Goal: Communication & Community: Answer question/provide support

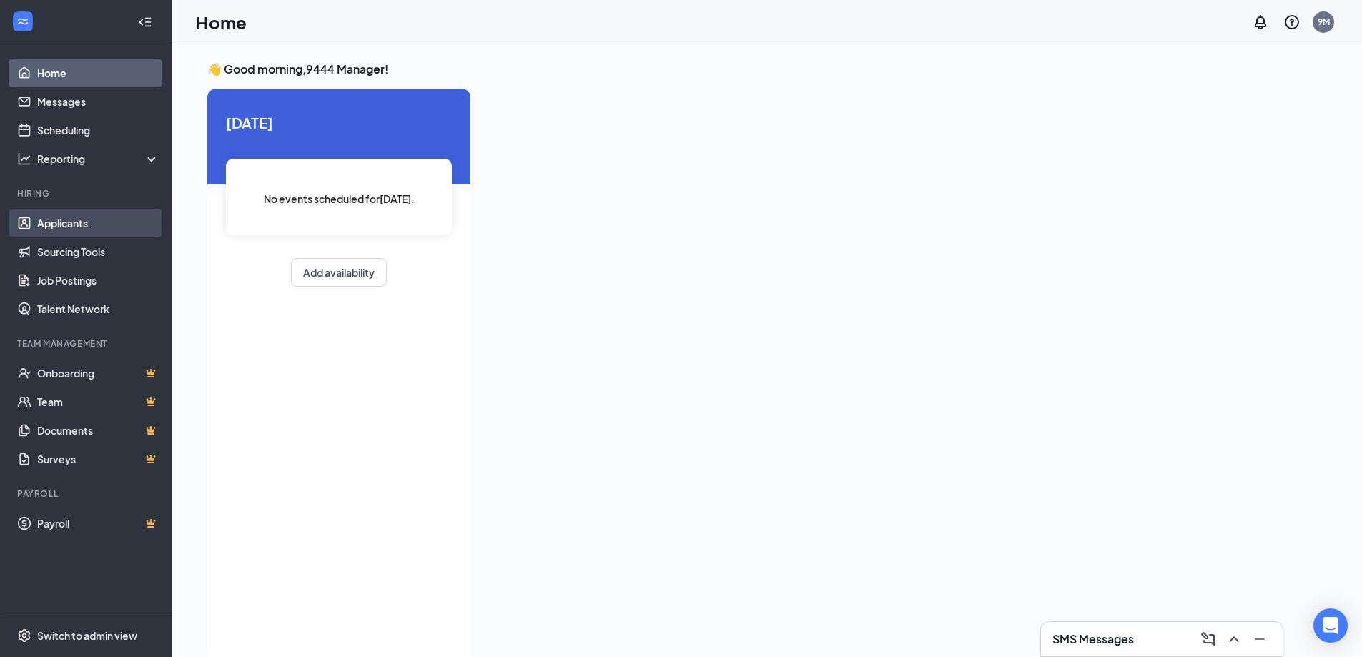
click at [102, 229] on link "Applicants" at bounding box center [98, 223] width 122 height 29
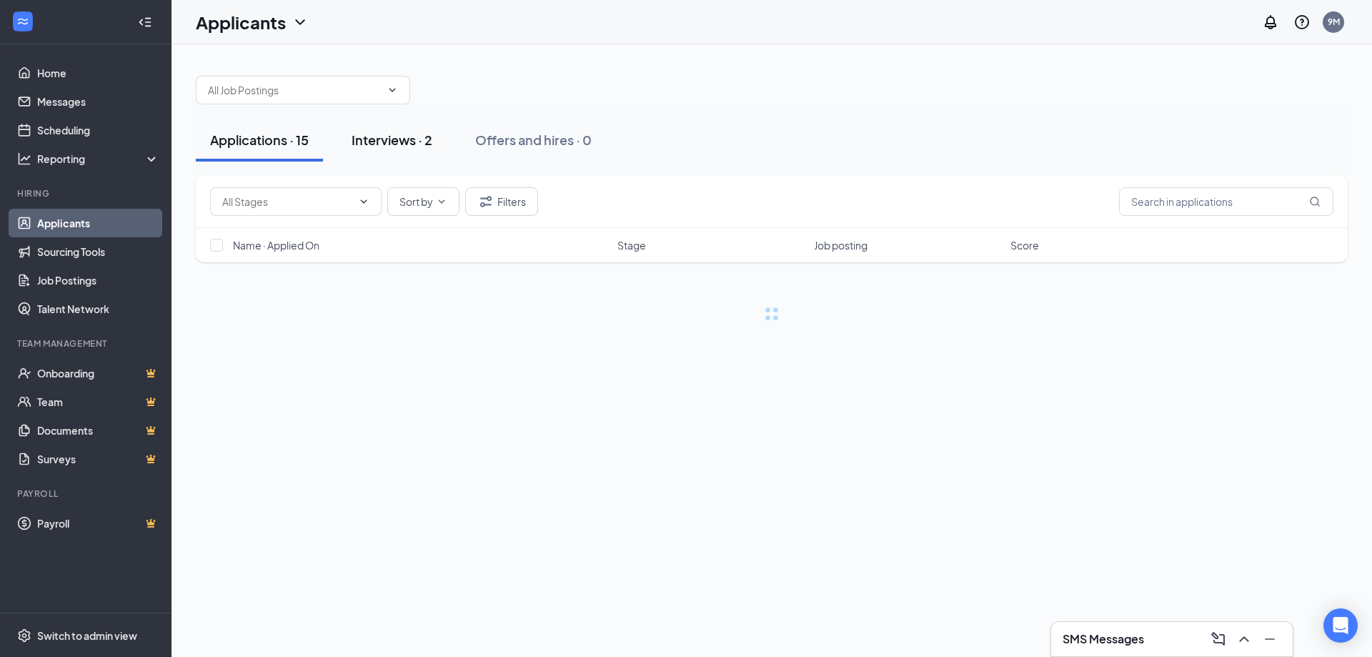
click at [420, 139] on div "Interviews · 2" at bounding box center [392, 140] width 81 height 18
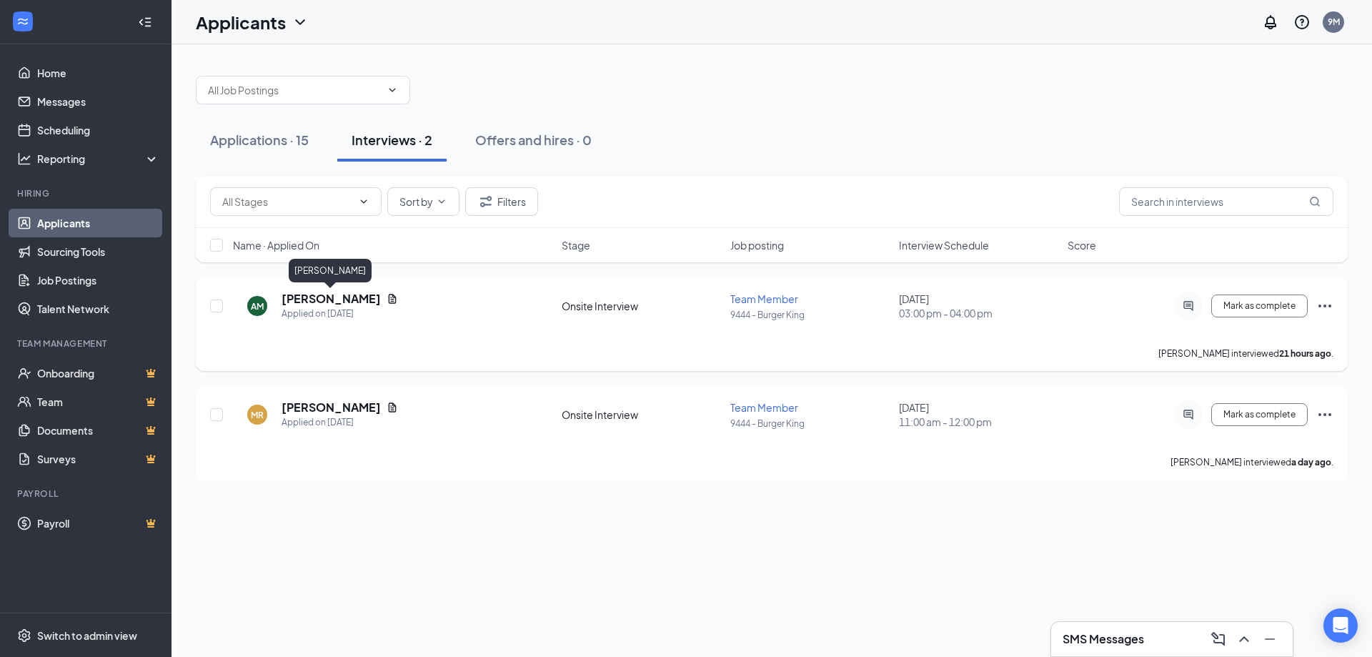
click at [350, 301] on h5 "[PERSON_NAME]" at bounding box center [331, 299] width 99 height 16
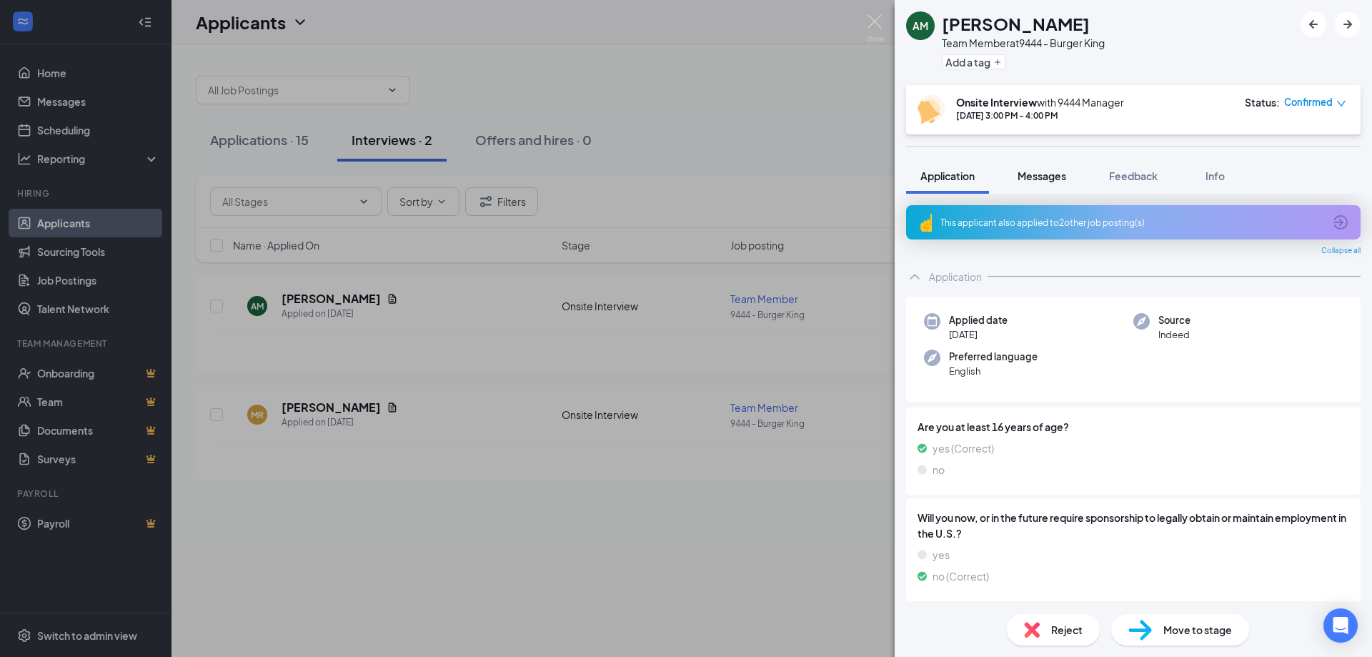
click at [1047, 177] on span "Messages" at bounding box center [1042, 175] width 49 height 13
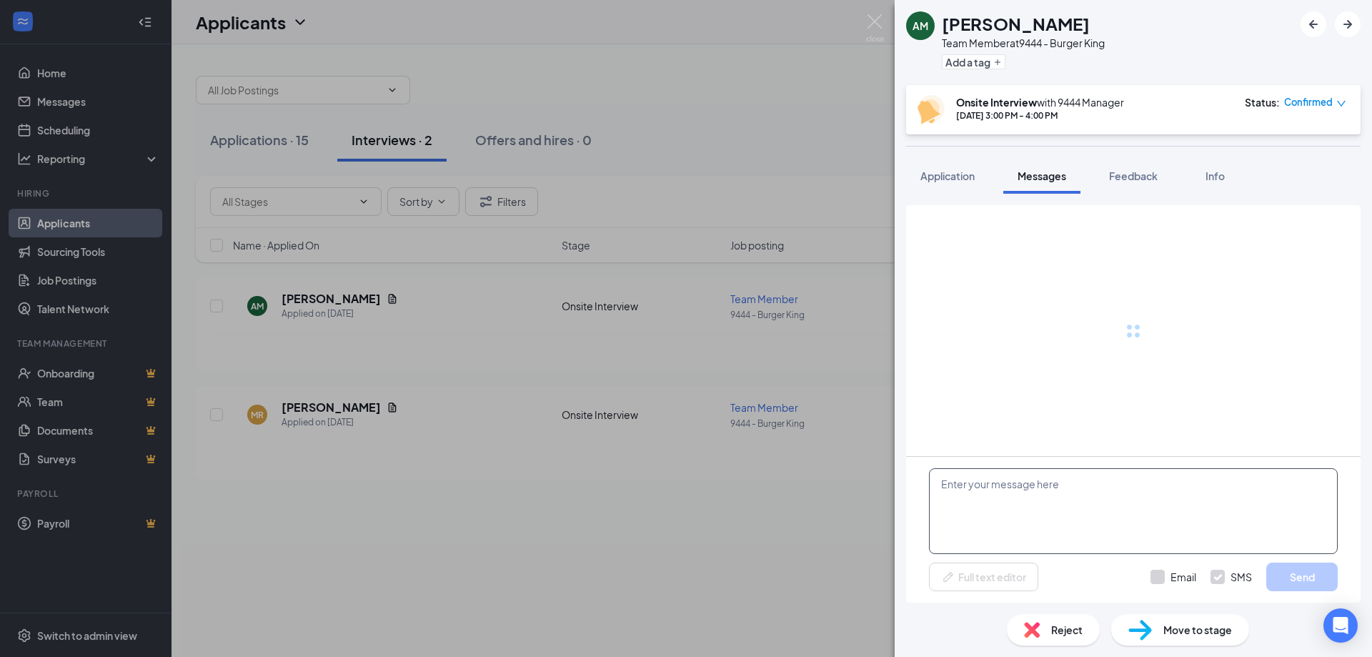
click at [981, 491] on textarea at bounding box center [1133, 511] width 409 height 86
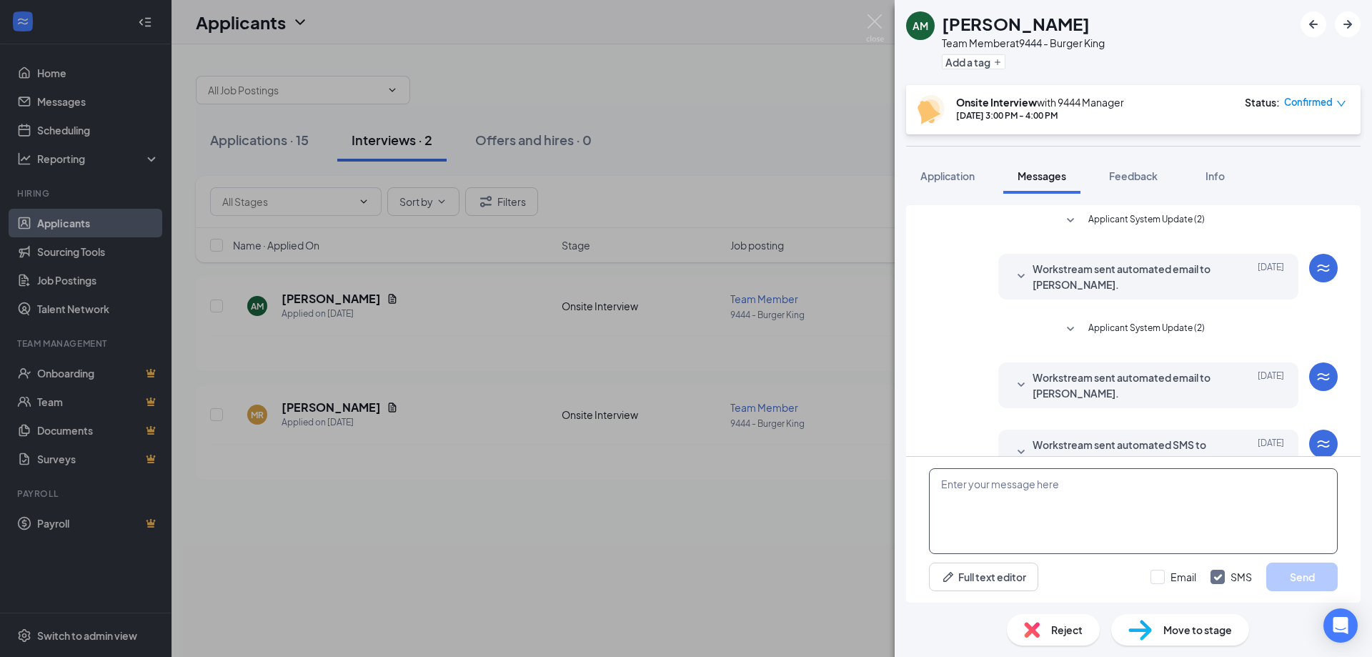
scroll to position [101, 0]
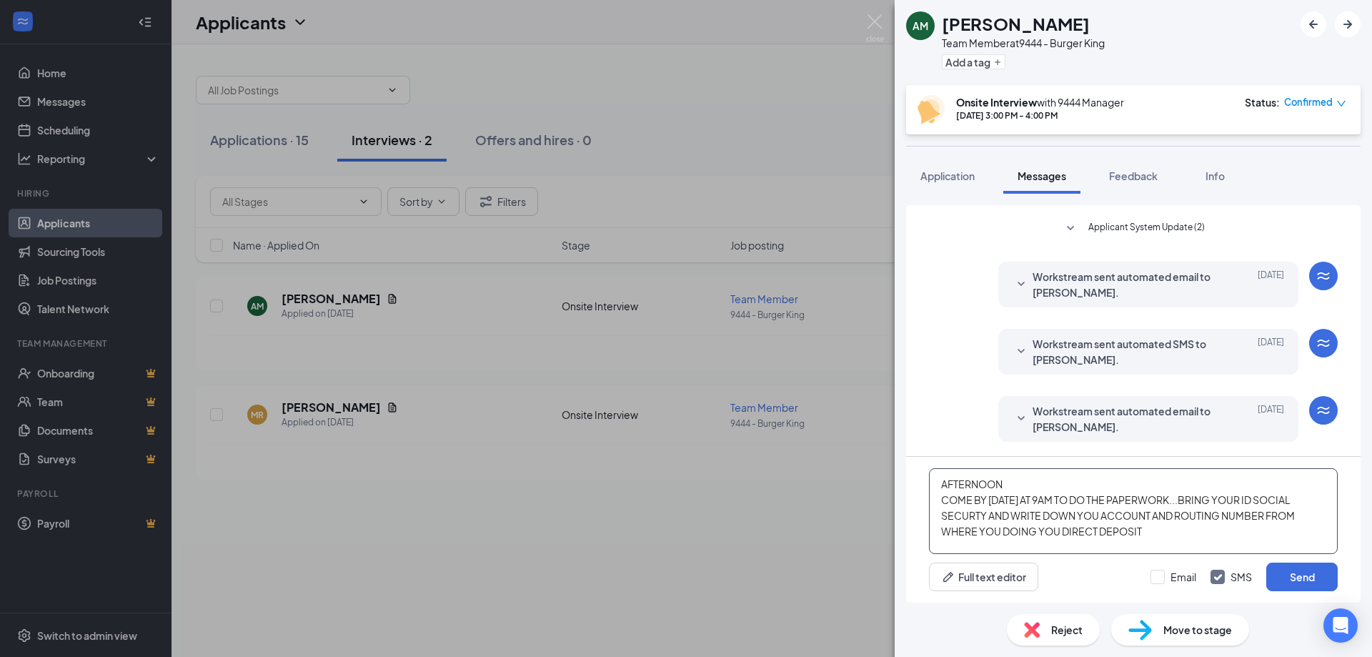
click at [1060, 500] on textarea "AFTERNOON COME BY [DATE] AT 9AM TO DO THE PAPERWORK...BRING YOUR ID SOCIAL SECU…" at bounding box center [1133, 511] width 409 height 86
type textarea "AFTERNOON COME BY [DATE] ON 18 AT 9AM TO DO THE PAPERWORK...BRING YOUR ID SOCIA…"
click at [1154, 583] on input "Email" at bounding box center [1174, 577] width 46 height 14
checkbox input "true"
click at [1284, 588] on button "Send" at bounding box center [1302, 577] width 71 height 29
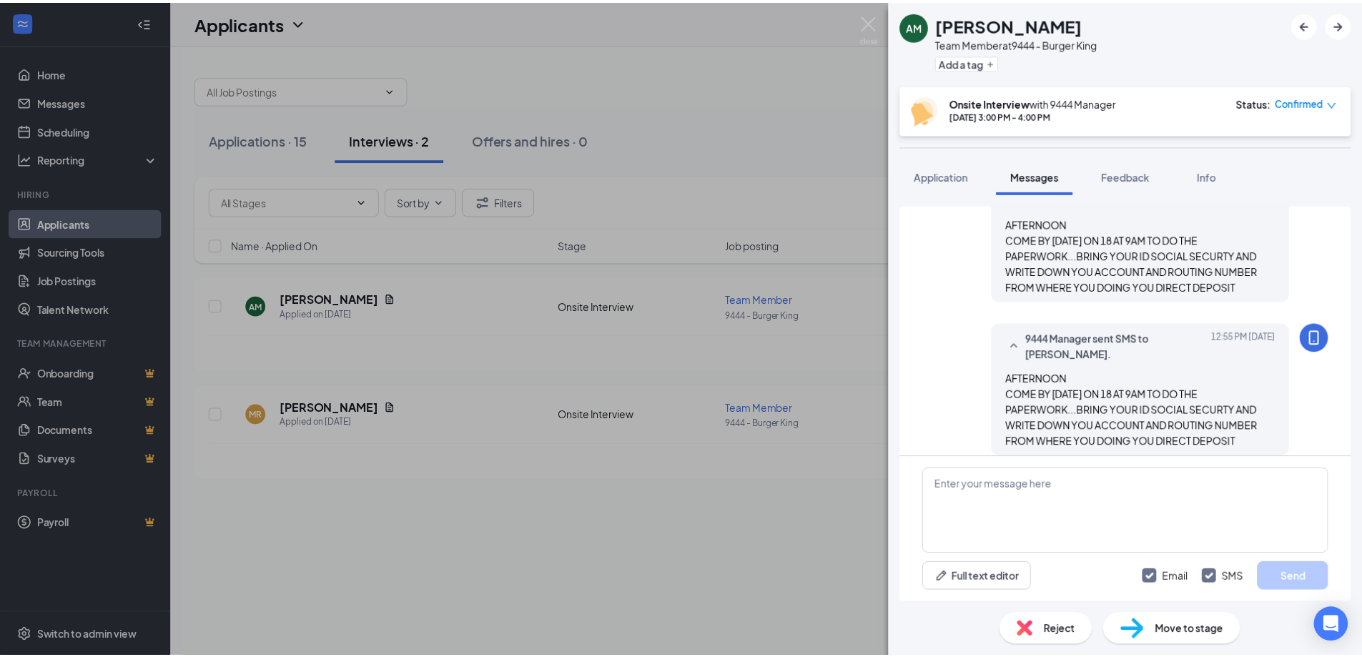
scroll to position [410, 0]
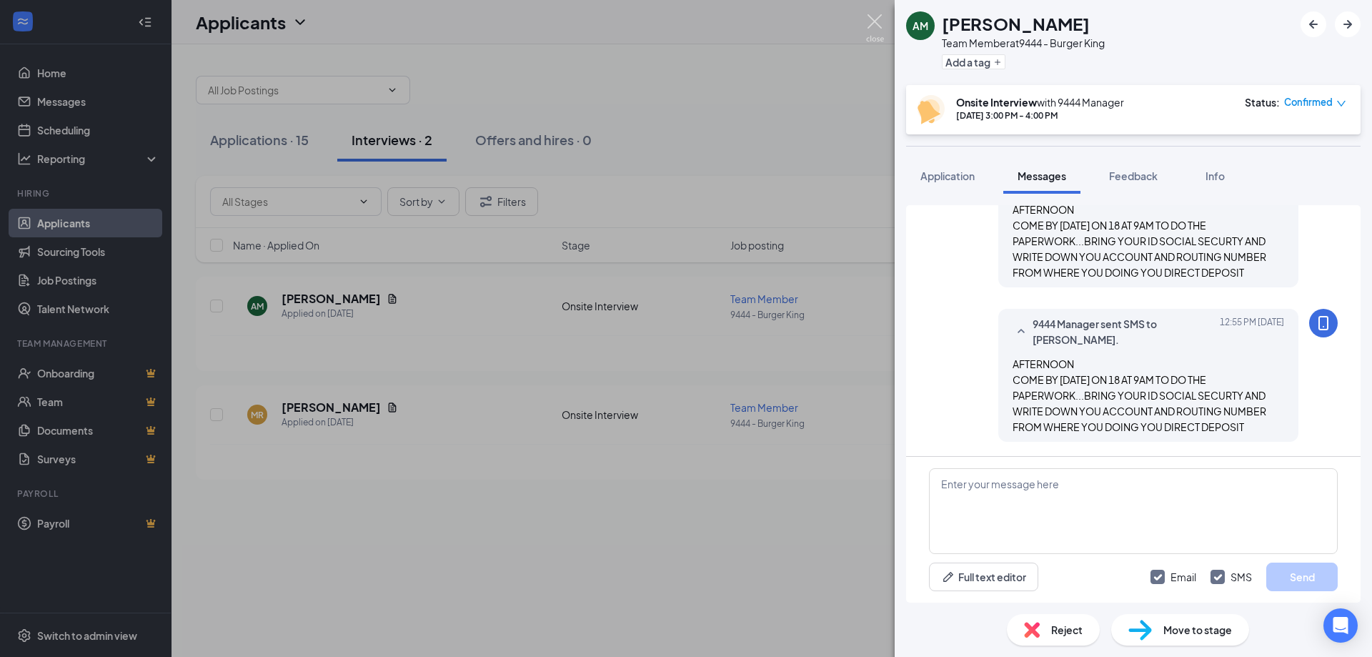
click at [876, 21] on img at bounding box center [875, 28] width 18 height 28
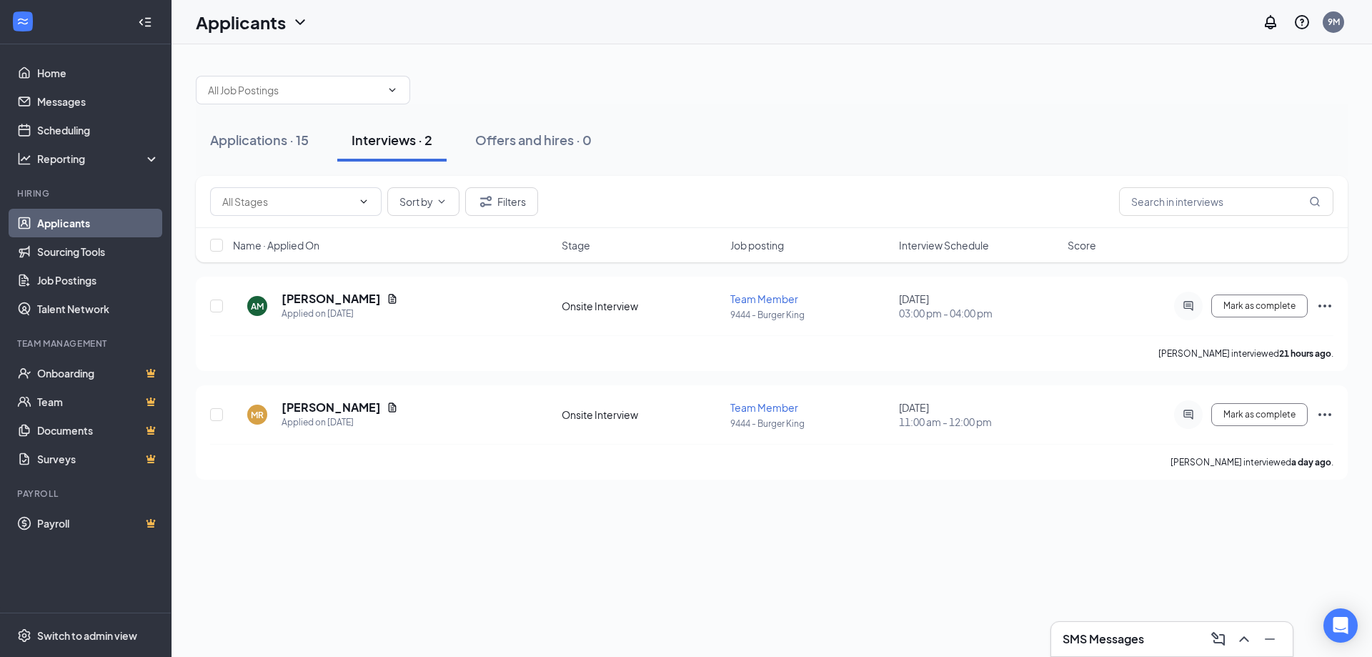
click at [109, 222] on link "Applicants" at bounding box center [98, 223] width 122 height 29
